Goal: Task Accomplishment & Management: Use online tool/utility

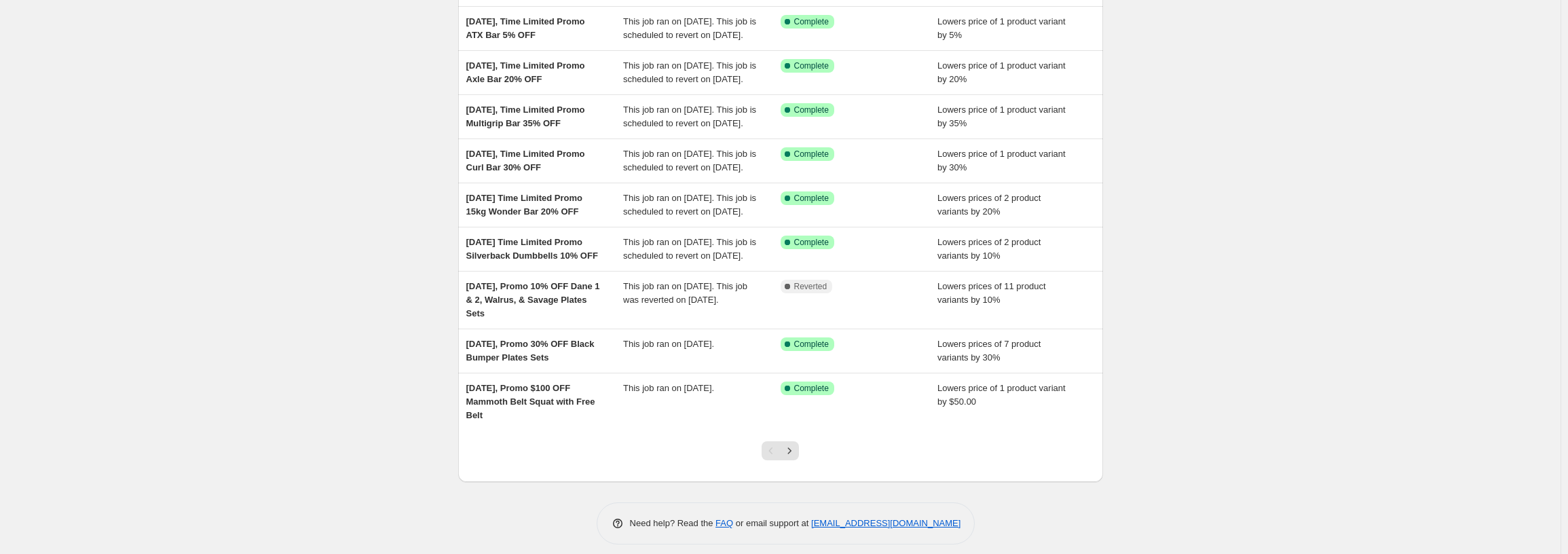
scroll to position [203, 0]
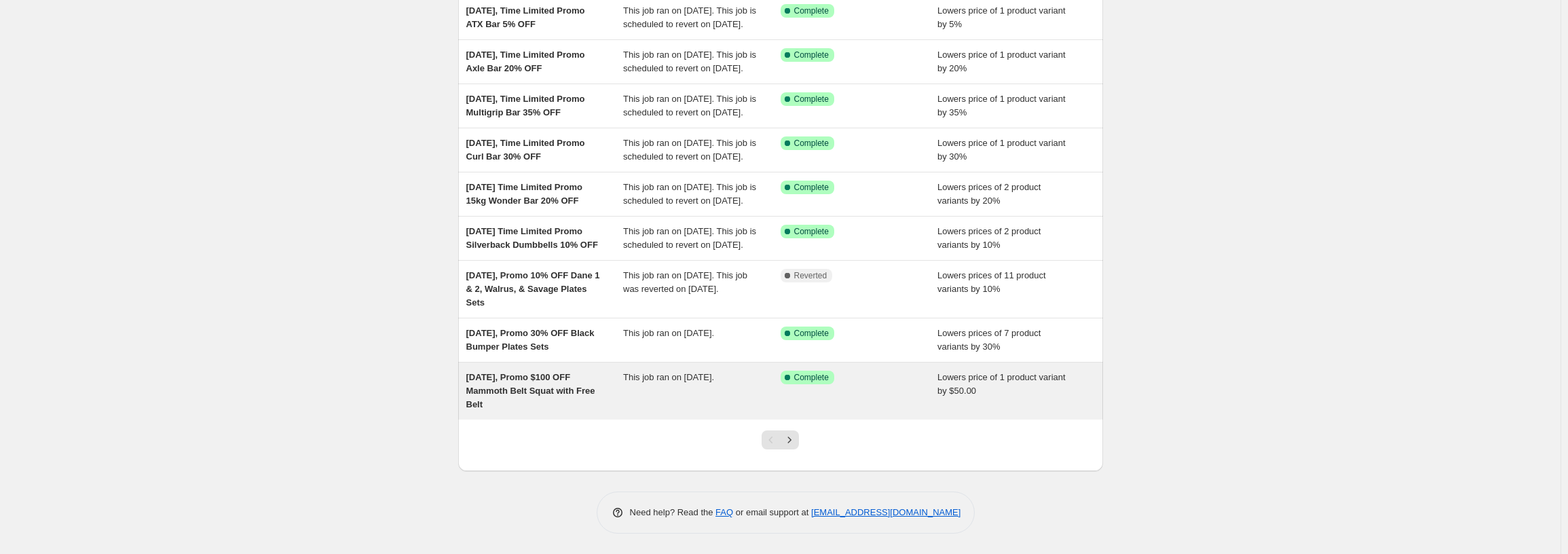
click at [607, 411] on div "[DATE], Promo $100 OFF Mammoth Belt Squat with Free Belt" at bounding box center [545, 391] width 157 height 41
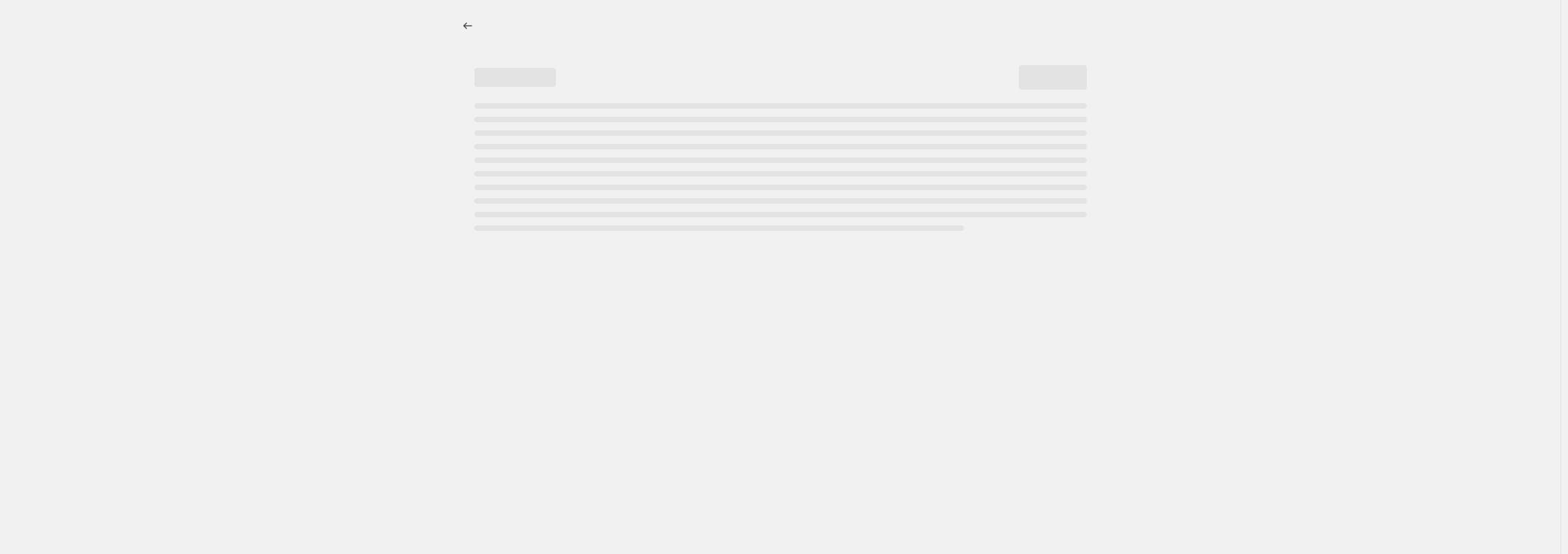
select select "by"
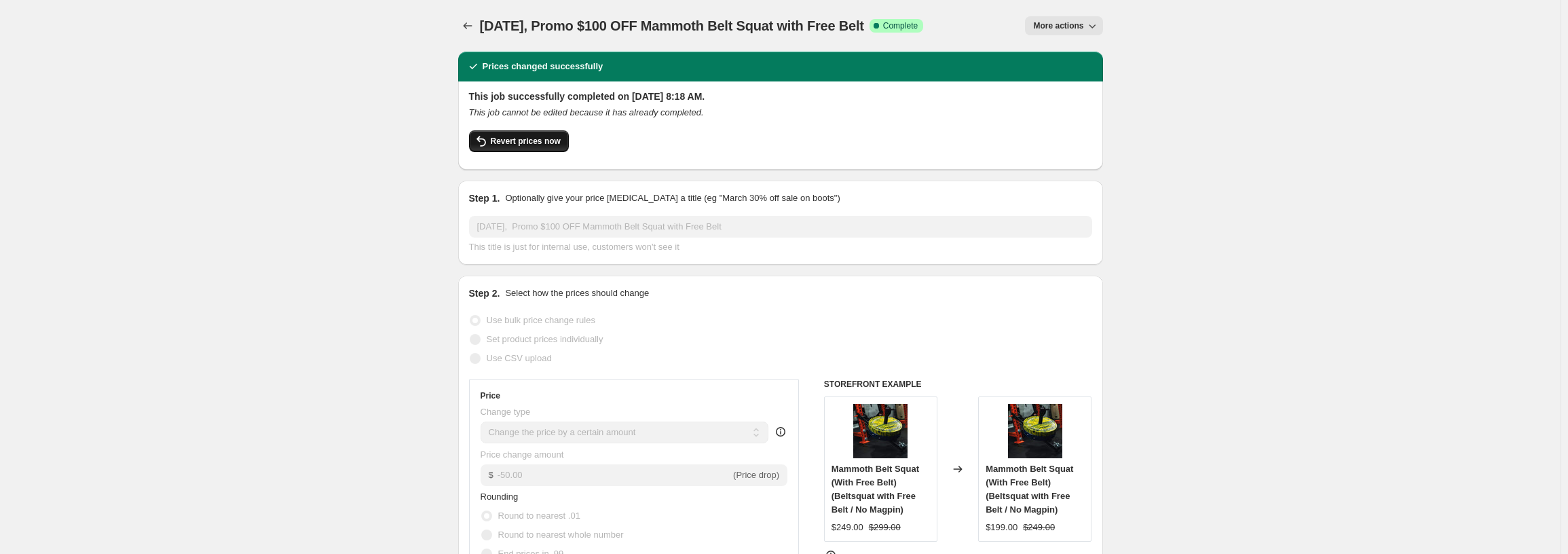
click at [530, 140] on span "Revert prices now" at bounding box center [526, 141] width 70 height 11
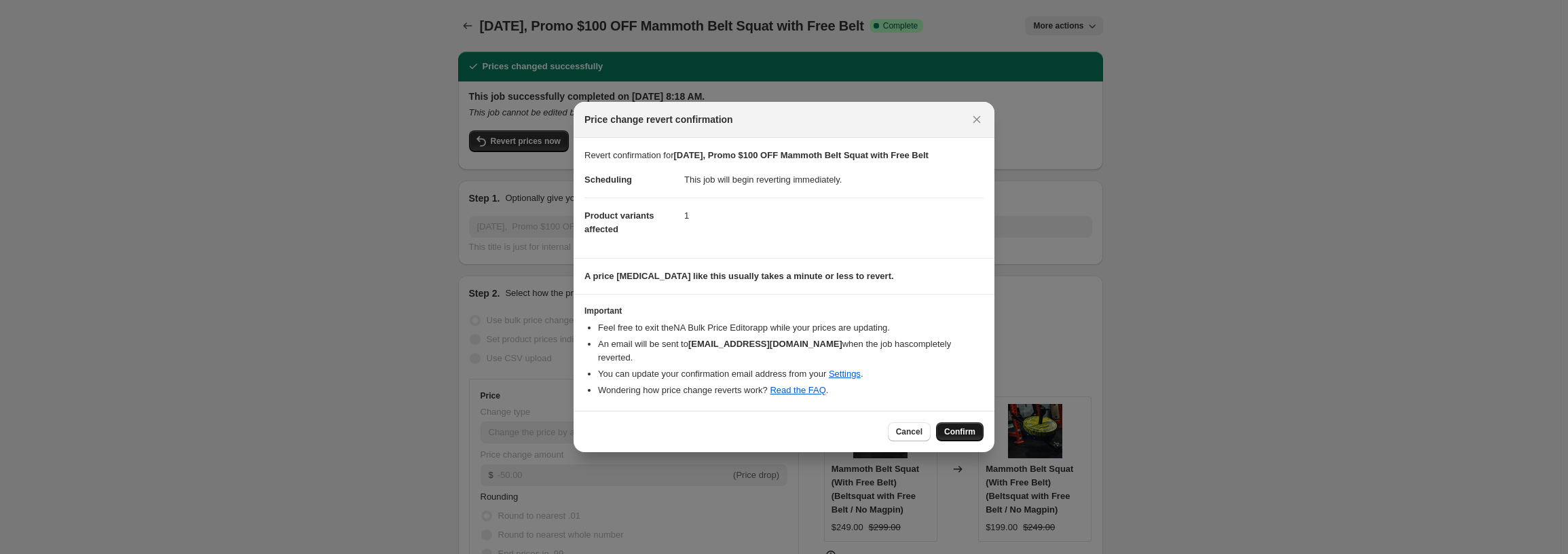
click at [967, 427] on span "Confirm" at bounding box center [959, 432] width 32 height 11
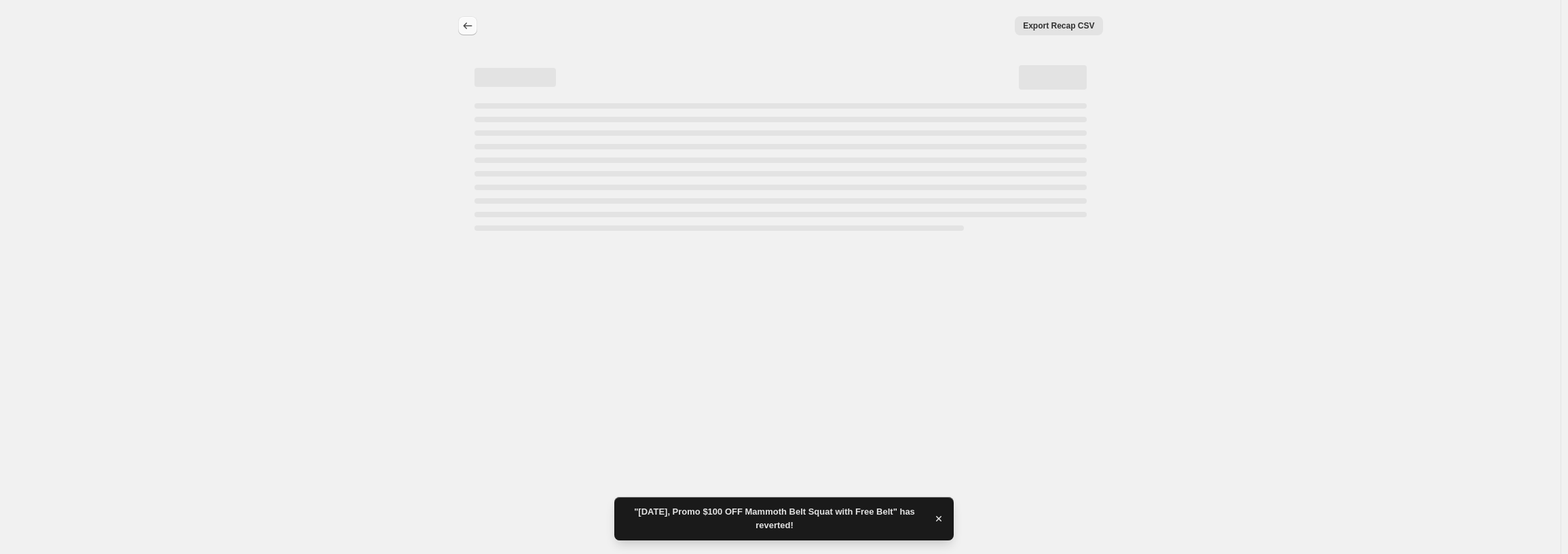
select select "by"
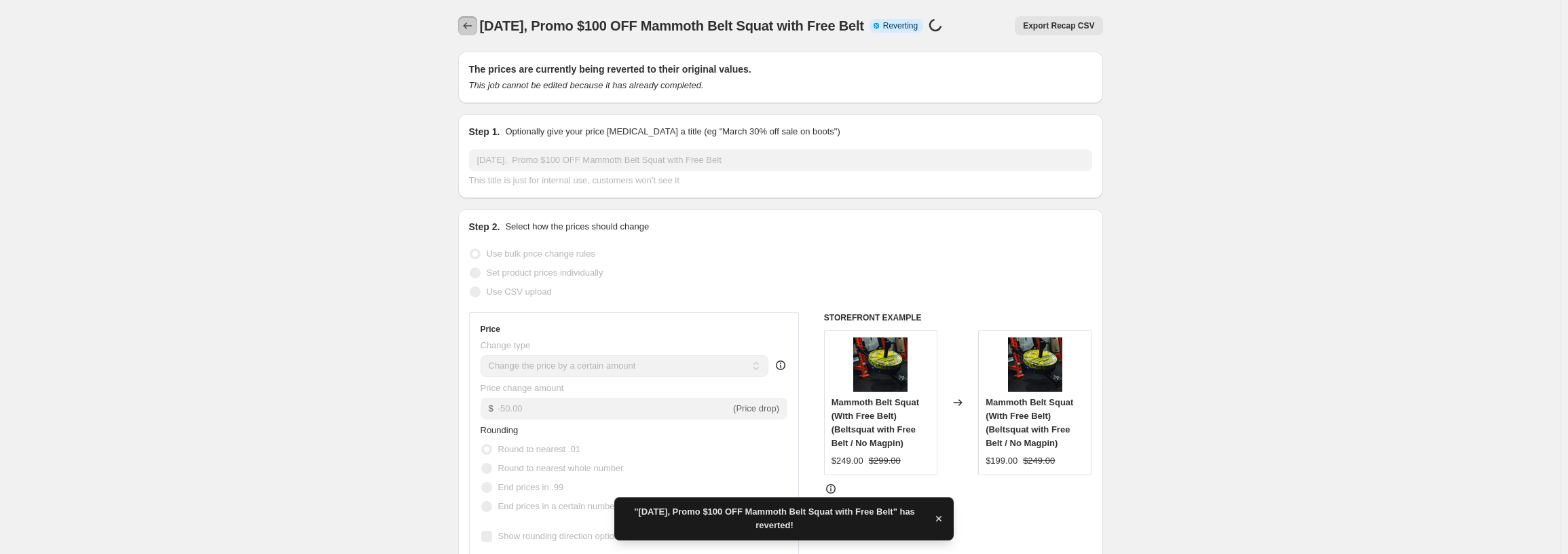
click at [467, 25] on icon "Price change jobs" at bounding box center [468, 26] width 14 height 14
